Goal: Task Accomplishment & Management: Use online tool/utility

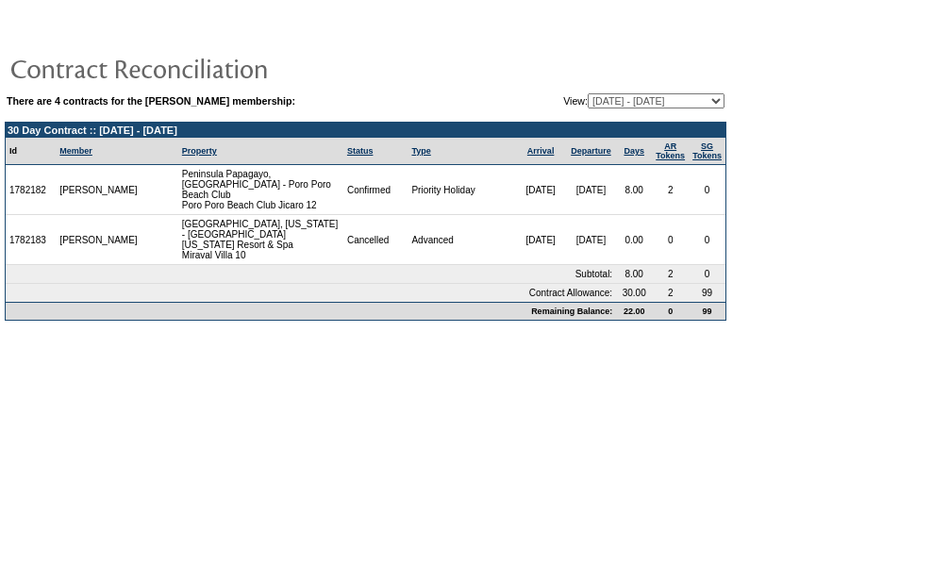
drag, startPoint x: 50, startPoint y: 192, endPoint x: 9, endPoint y: 189, distance: 40.7
click at [9, 189] on td "1782182" at bounding box center [31, 190] width 50 height 50
copy td "1782182"
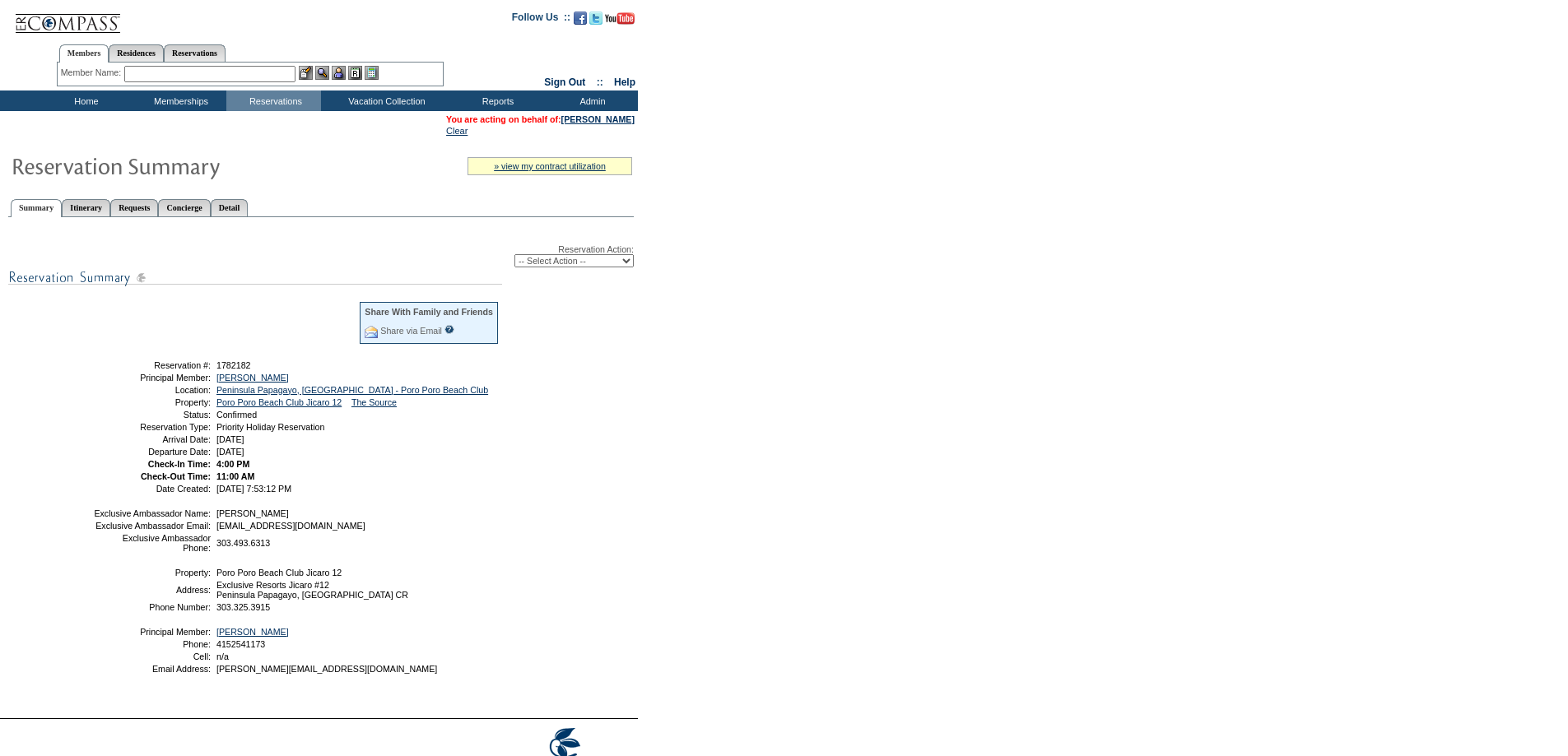
click at [567, 268] on select "-- Select Action -- Modify Reservation Dates Modify Reservation Cost Modify Occ…" at bounding box center [574, 261] width 119 height 13
select select "ChangeCost"
click at [515, 257] on select "-- Select Action -- Modify Reservation Dates Modify Reservation Cost Modify Occ…" at bounding box center [574, 261] width 119 height 13
